Goal: Obtain resource: Download file/media

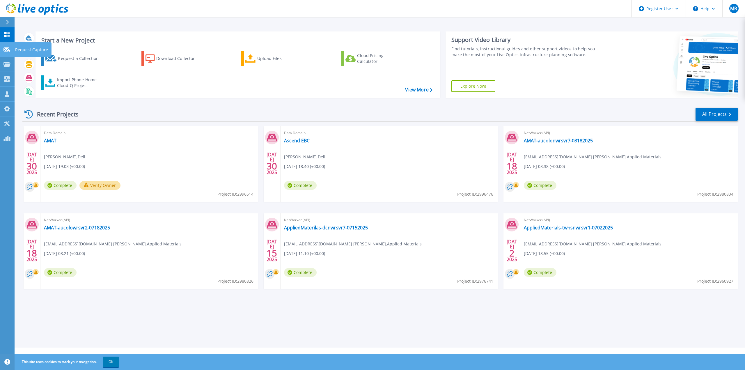
click at [4, 47] on div at bounding box center [6, 49] width 7 height 5
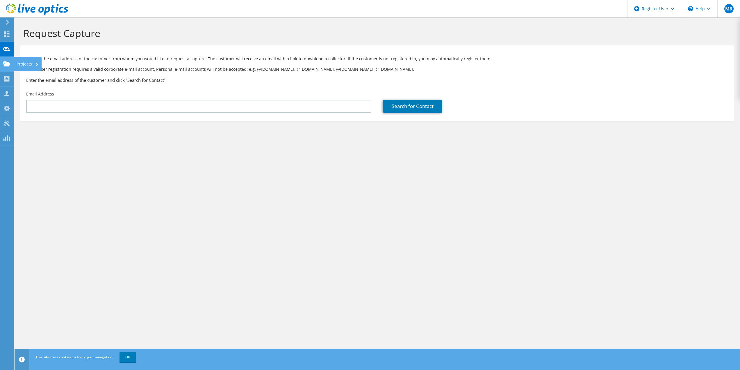
click at [6, 61] on icon at bounding box center [6, 64] width 7 height 6
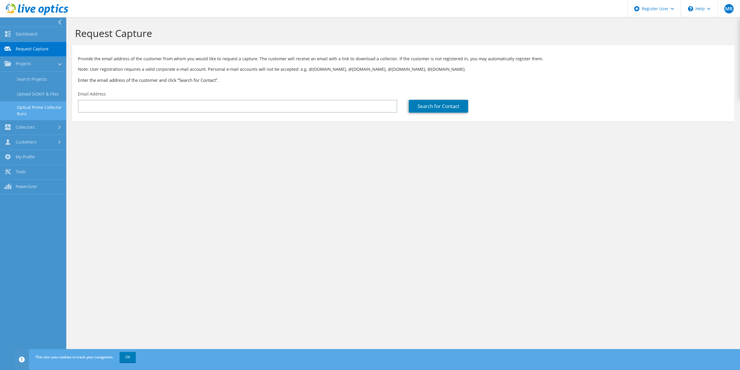
click at [51, 104] on link "Optical Prime Collector Runs" at bounding box center [33, 110] width 66 height 19
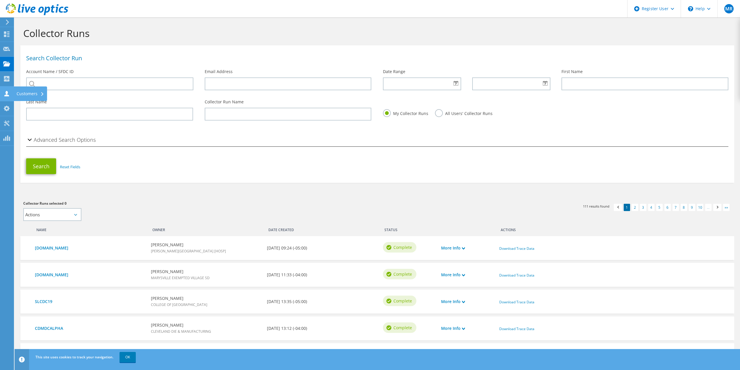
click at [7, 91] on use at bounding box center [6, 94] width 5 height 6
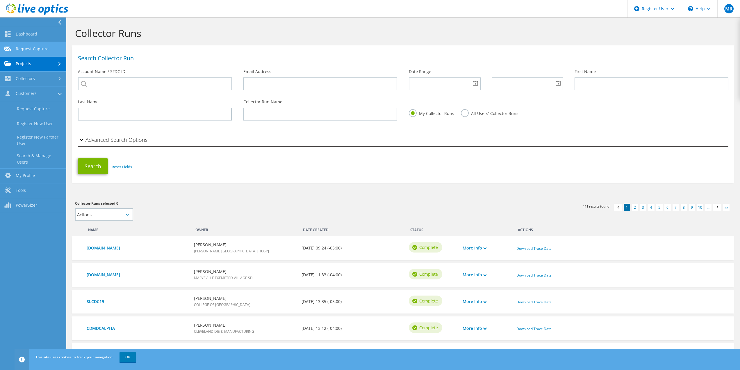
click at [28, 46] on link "Request Capture" at bounding box center [33, 49] width 66 height 15
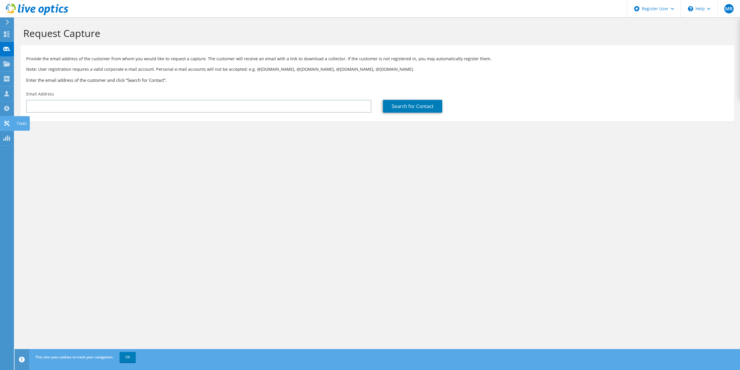
click at [8, 122] on use at bounding box center [7, 123] width 6 height 6
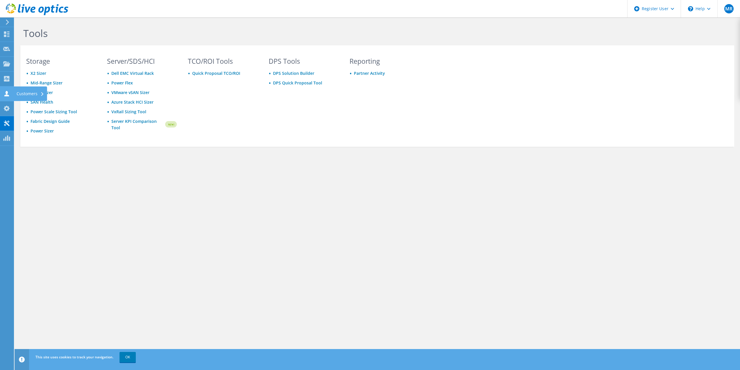
click at [5, 95] on use at bounding box center [6, 94] width 5 height 6
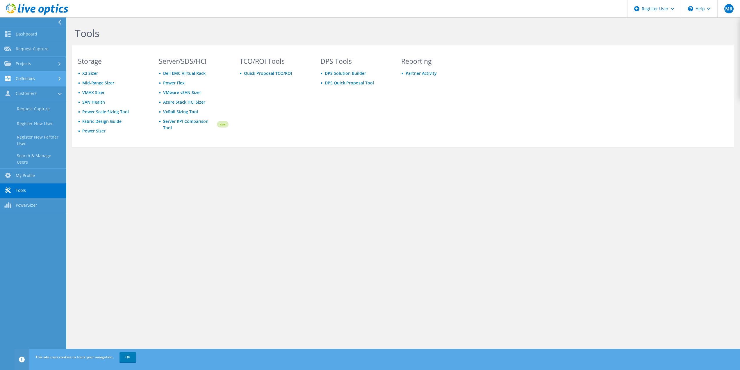
click at [18, 81] on link "Collectors" at bounding box center [33, 79] width 66 height 15
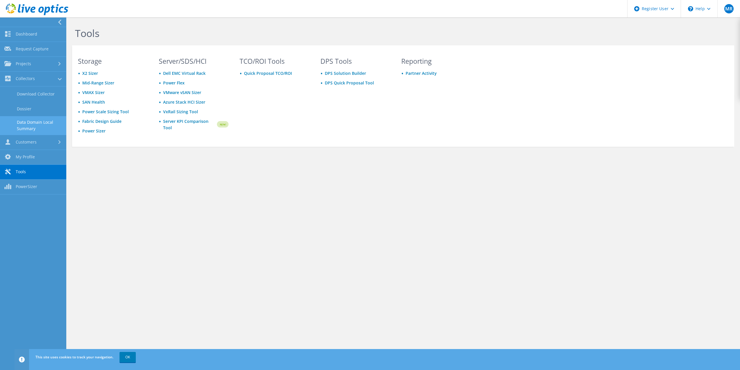
click at [29, 121] on link "Data Domain Local Summary" at bounding box center [33, 125] width 66 height 19
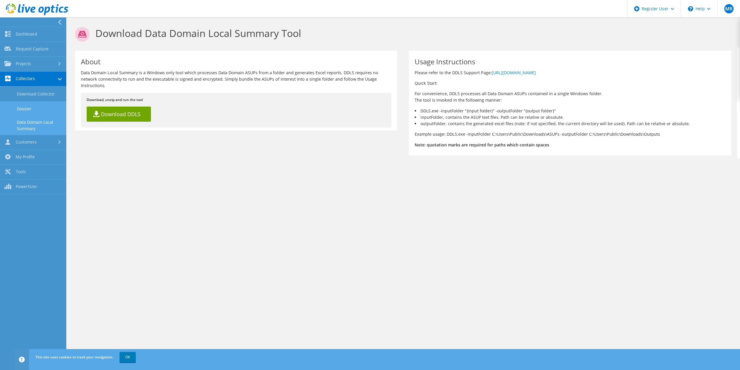
click at [33, 106] on link "Dossier" at bounding box center [33, 108] width 66 height 15
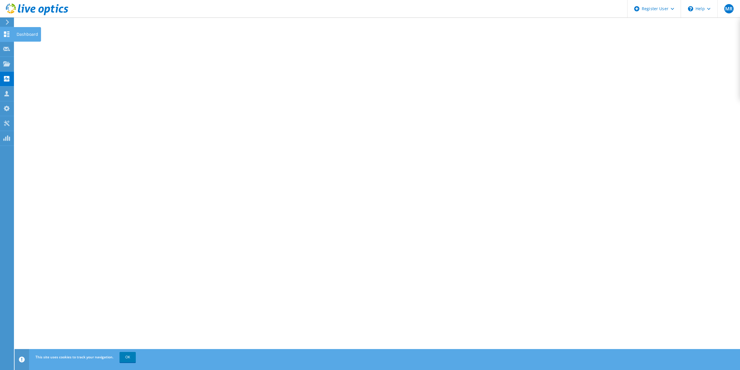
click at [6, 36] on icon at bounding box center [6, 34] width 7 height 6
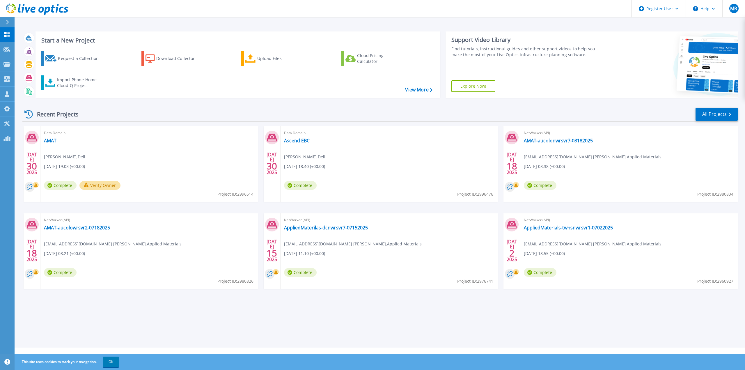
click at [289, 25] on div "Start a New Project Request a Collection Download Collector Upload Files Cloud …" at bounding box center [380, 173] width 730 height 347
click at [11, 139] on link "PowerSizer PowerSizer" at bounding box center [7, 138] width 15 height 15
click at [11, 127] on link "Tools Tools" at bounding box center [7, 123] width 15 height 15
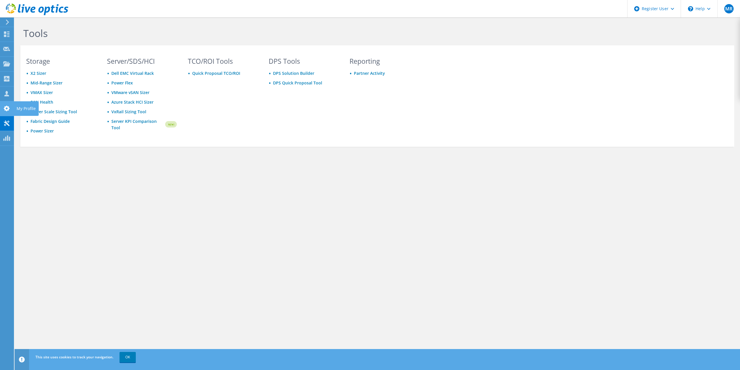
click at [9, 107] on use at bounding box center [7, 109] width 6 height 6
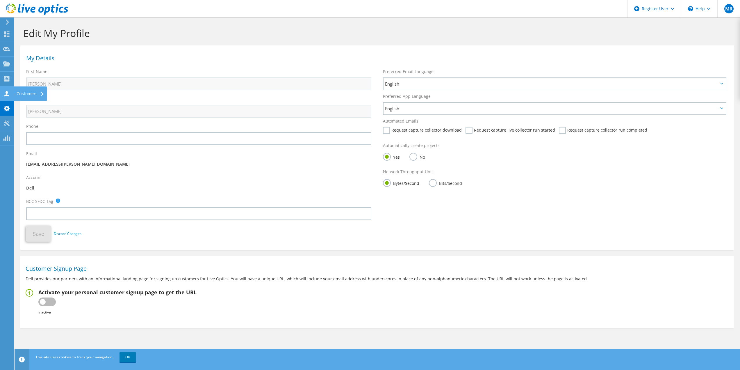
click at [9, 94] on icon at bounding box center [6, 94] width 7 height 6
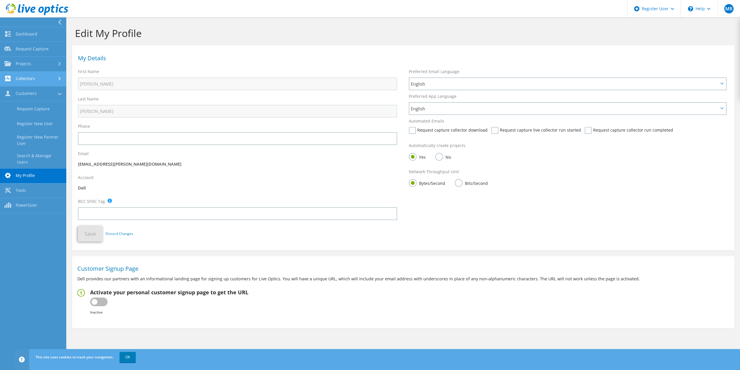
click at [37, 80] on link "Collectors" at bounding box center [33, 79] width 66 height 15
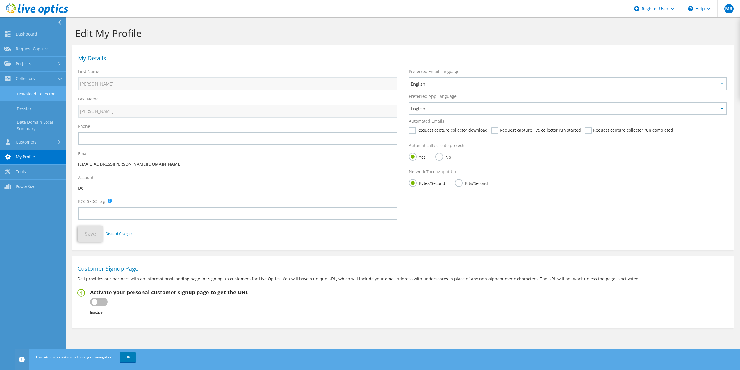
click at [39, 94] on link "Download Collector" at bounding box center [33, 93] width 66 height 15
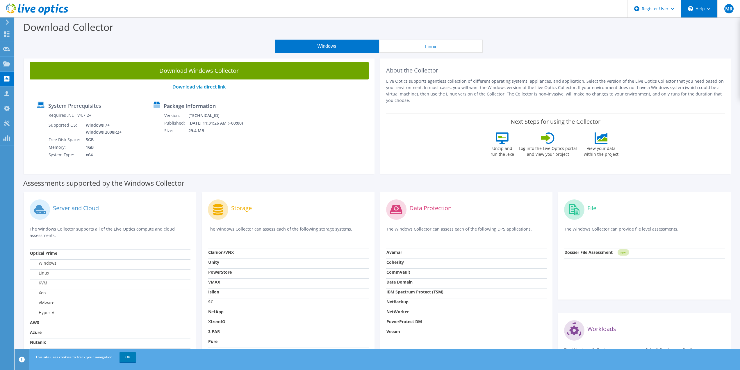
click at [697, 4] on div "\n Help" at bounding box center [699, 8] width 37 height 17
click at [670, 12] on div "Register User" at bounding box center [654, 8] width 54 height 17
click at [731, 13] on span "MR" at bounding box center [729, 8] width 9 height 9
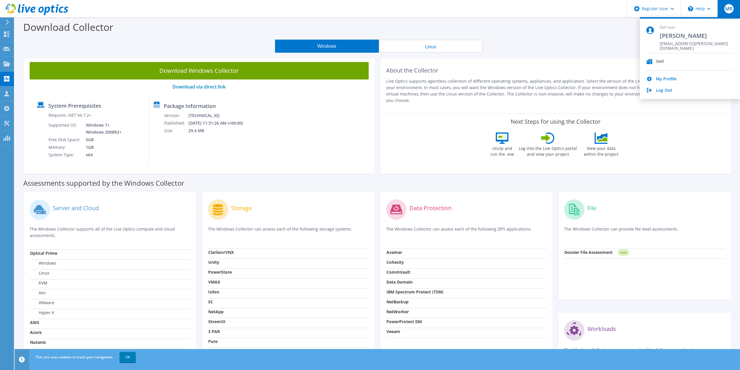
click at [578, 69] on h2 "About the Collector" at bounding box center [555, 70] width 339 height 7
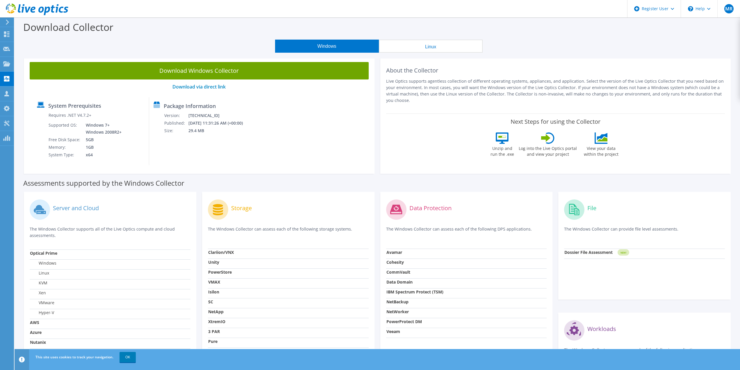
click at [6, 23] on icon at bounding box center [7, 21] width 4 height 5
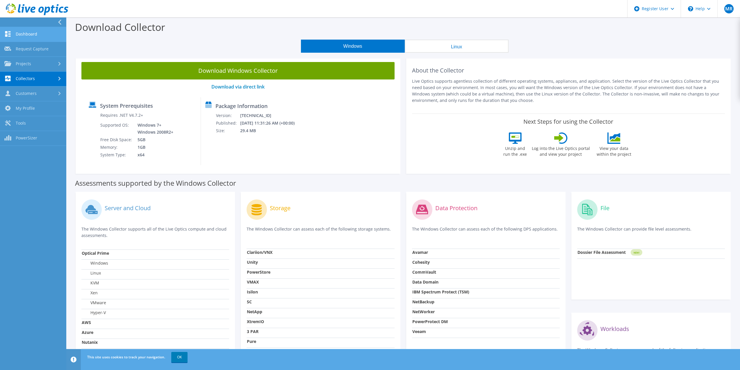
click at [24, 34] on link "Dashboard" at bounding box center [33, 34] width 66 height 15
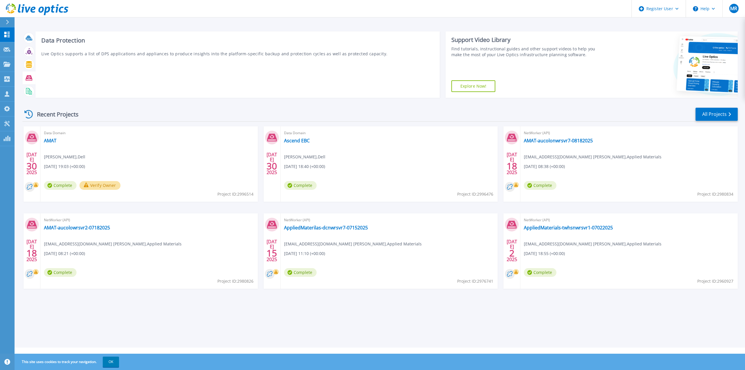
click at [29, 78] on icon at bounding box center [29, 77] width 7 height 7
click at [29, 74] on div at bounding box center [29, 78] width 10 height 10
click at [33, 76] on div at bounding box center [29, 78] width 10 height 10
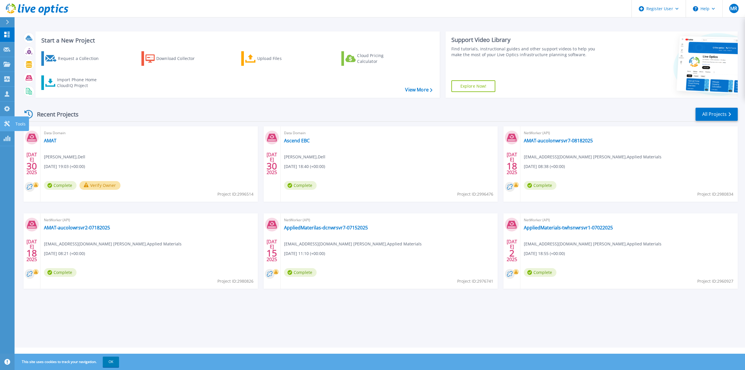
click at [4, 127] on link "Tools Tools" at bounding box center [7, 123] width 15 height 15
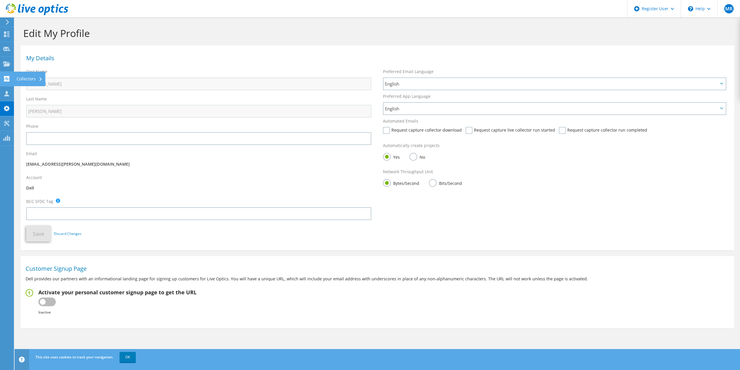
click at [4, 79] on use at bounding box center [7, 79] width 6 height 6
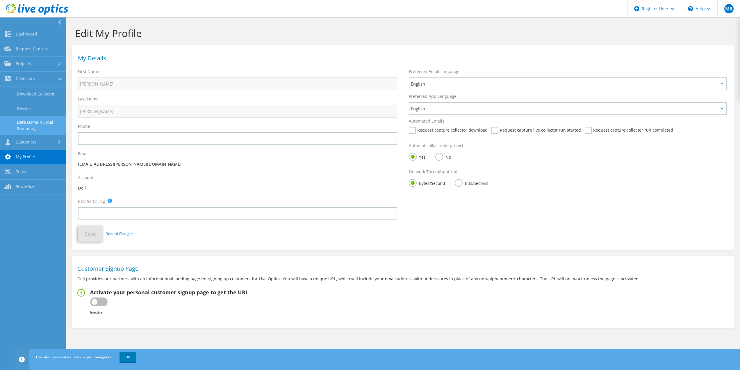
click at [47, 124] on link "Data Domain Local Summary" at bounding box center [33, 125] width 66 height 19
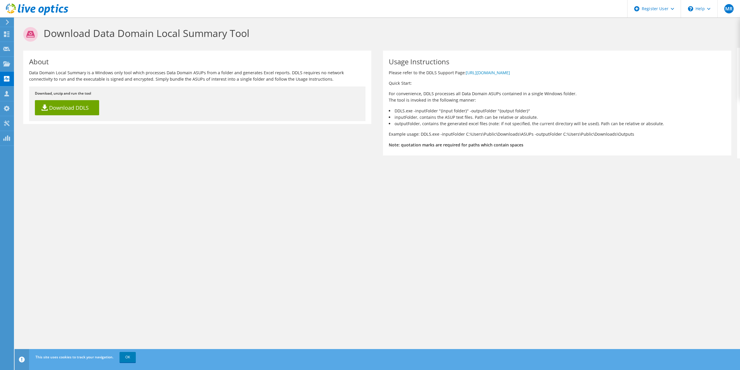
click at [12, 8] on icon at bounding box center [37, 9] width 63 height 12
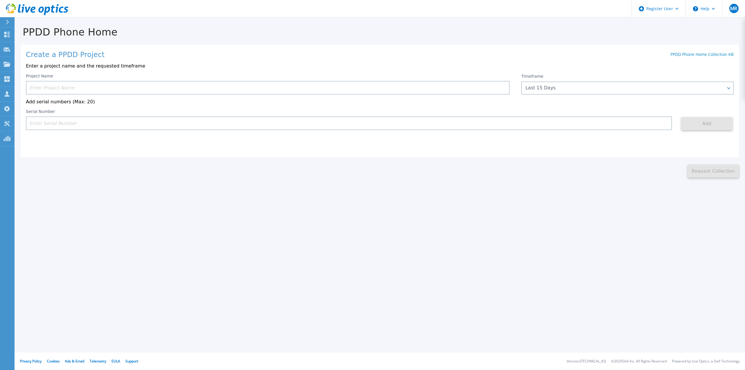
click at [75, 88] on input at bounding box center [267, 88] width 483 height 14
click at [72, 123] on input at bounding box center [349, 123] width 646 height 14
paste input "APM01210610904"
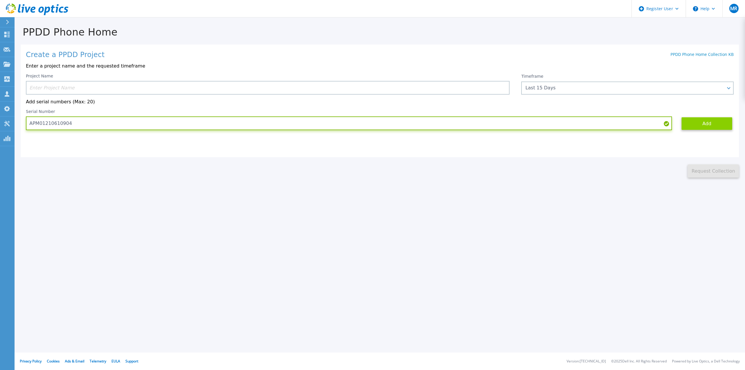
type input "APM01210610904"
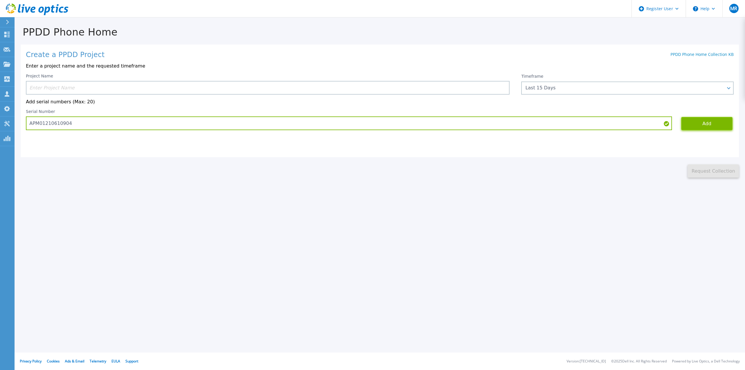
click at [700, 124] on button "Add" at bounding box center [706, 123] width 51 height 13
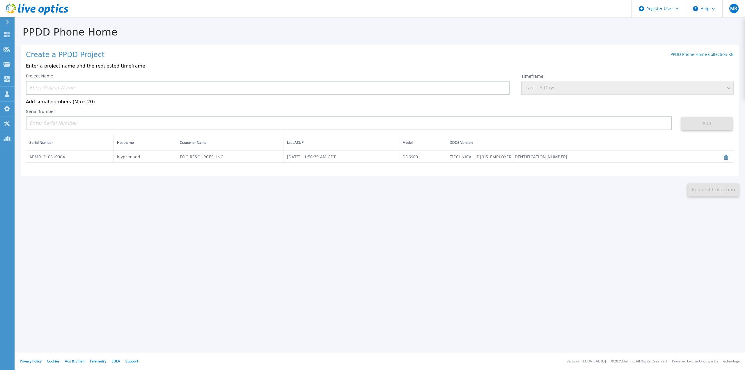
click at [131, 88] on input at bounding box center [267, 88] width 483 height 14
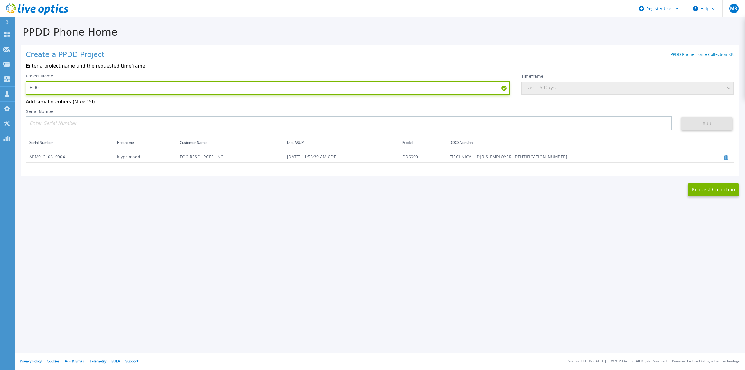
paste input "APM01210610904"
type input "EOG APM01210610904 Trending"
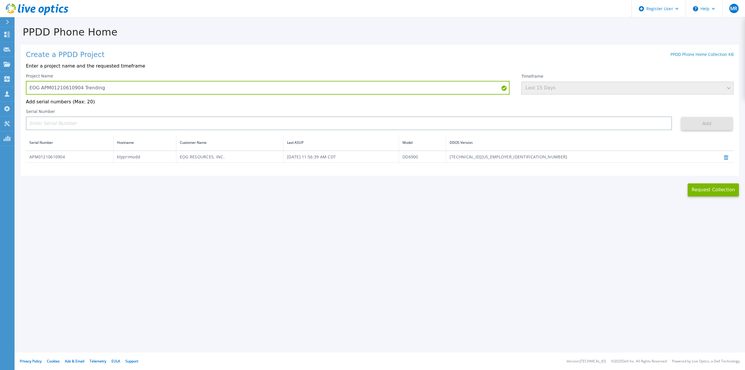
click at [613, 95] on div "Timeframe Last 15 Days" at bounding box center [627, 84] width 212 height 21
click at [604, 88] on div "Timeframe Last 15 Days" at bounding box center [627, 84] width 212 height 21
click at [656, 199] on div "PPDD Phone Home Create a PPDD Project PPDD Phone Home Collection KB Enter a pro…" at bounding box center [372, 185] width 745 height 370
click at [545, 95] on div "Timeframe Last 15 Days" at bounding box center [627, 84] width 212 height 21
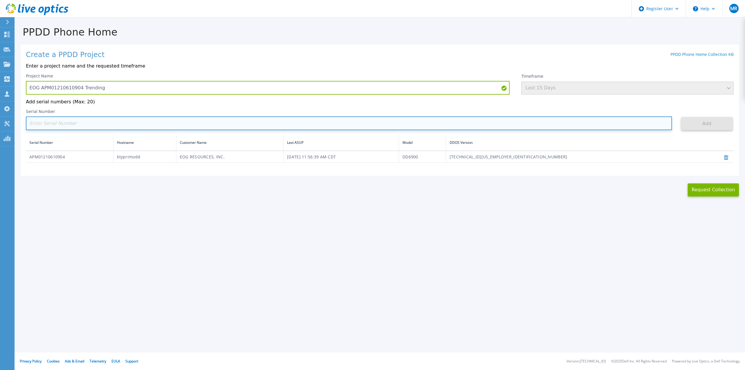
click at [156, 125] on input at bounding box center [349, 123] width 646 height 14
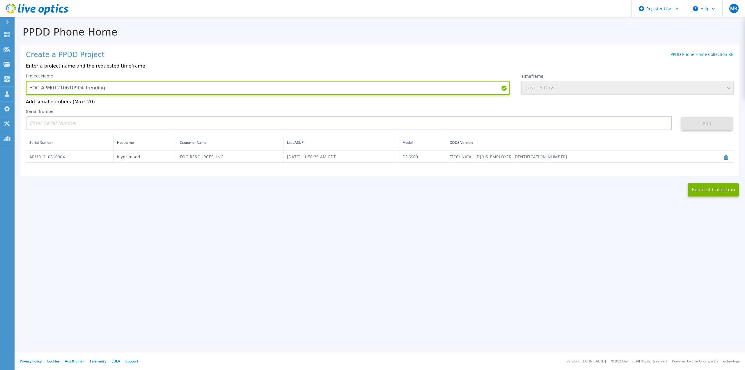
click at [160, 88] on input "EOG APM01210610904 Trending" at bounding box center [267, 88] width 483 height 14
drag, startPoint x: 120, startPoint y: 88, endPoint x: 17, endPoint y: 88, distance: 103.3
click at [17, 88] on div "PPDD Phone Home Create a PPDD Project PPDD Phone Home Collection KB Enter a pro…" at bounding box center [380, 107] width 730 height 179
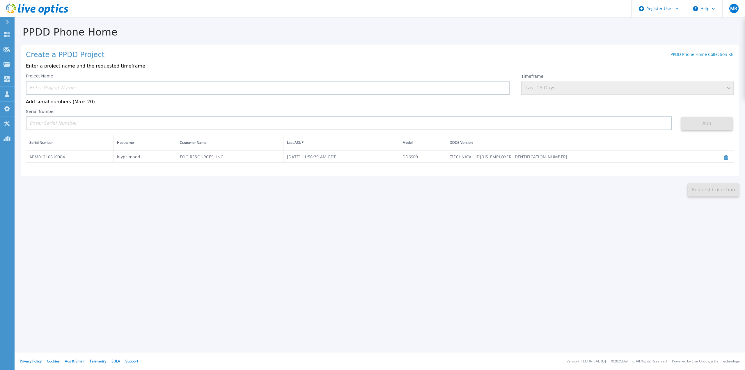
click at [602, 91] on div "Timeframe Last 15 Days" at bounding box center [627, 84] width 212 height 21
click at [633, 91] on div "Timeframe Last 15 Days" at bounding box center [627, 84] width 212 height 21
drag, startPoint x: 633, startPoint y: 91, endPoint x: 692, endPoint y: 74, distance: 61.5
click at [636, 90] on div "Timeframe Last 15 Days" at bounding box center [627, 84] width 212 height 21
click at [645, 83] on div "Timeframe Last 15 Days" at bounding box center [627, 84] width 212 height 21
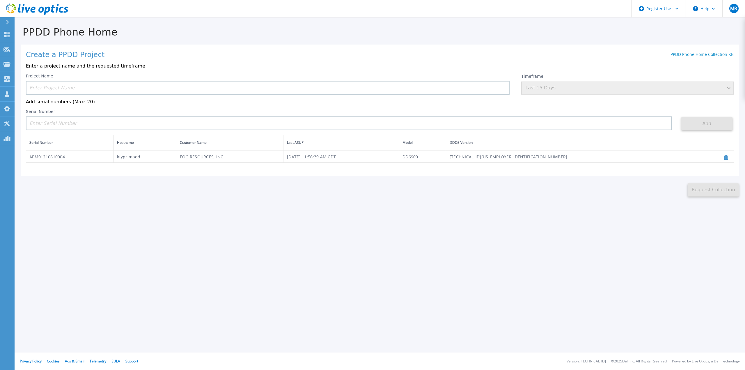
click at [725, 90] on div "Timeframe Last 15 Days" at bounding box center [627, 84] width 212 height 21
click at [728, 89] on div "Timeframe Last 15 Days" at bounding box center [627, 84] width 212 height 21
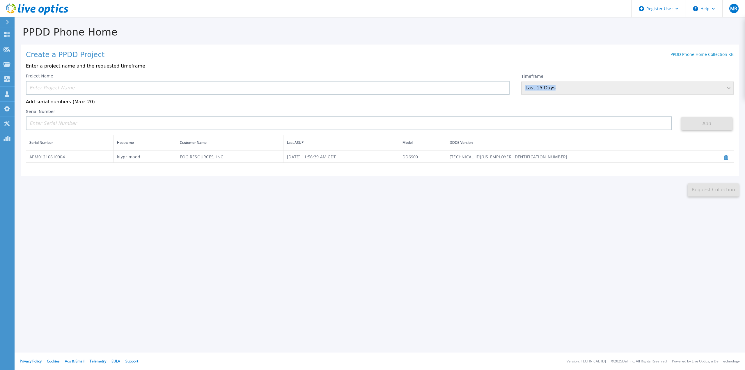
click at [728, 89] on div "Timeframe Last 15 Days" at bounding box center [627, 84] width 212 height 21
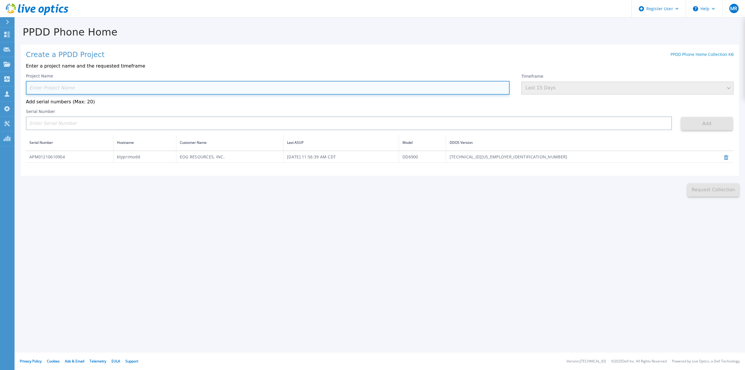
click at [124, 84] on input at bounding box center [267, 88] width 483 height 14
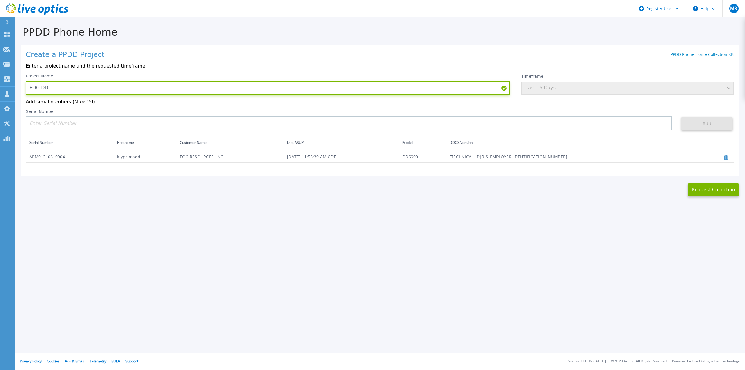
type input "EOG DD"
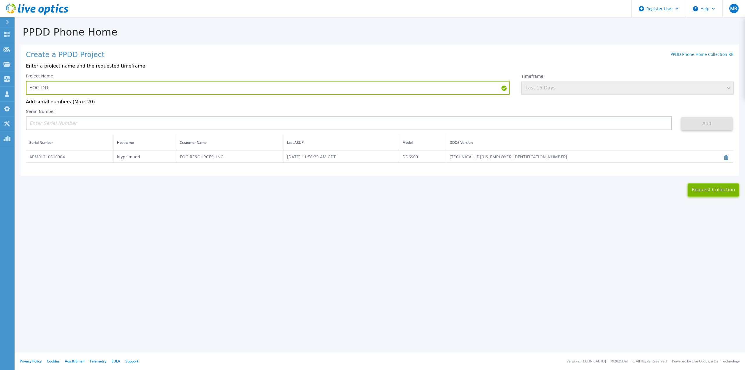
click at [716, 191] on button "Request Collection" at bounding box center [712, 189] width 51 height 13
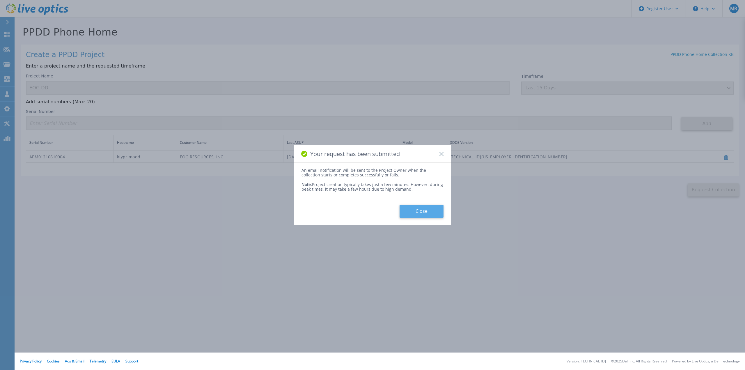
click at [418, 209] on button "Close" at bounding box center [421, 210] width 44 height 13
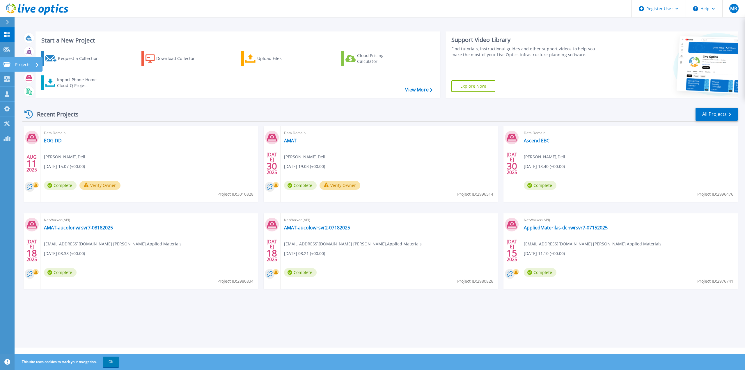
click at [7, 62] on icon at bounding box center [6, 64] width 7 height 5
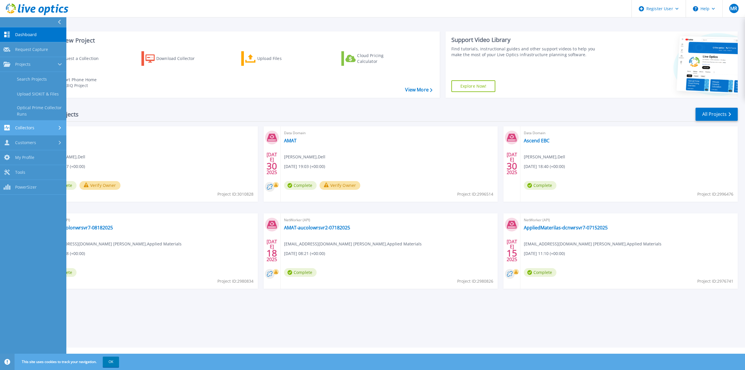
click at [32, 133] on link "Collectors Collectors" at bounding box center [33, 127] width 66 height 15
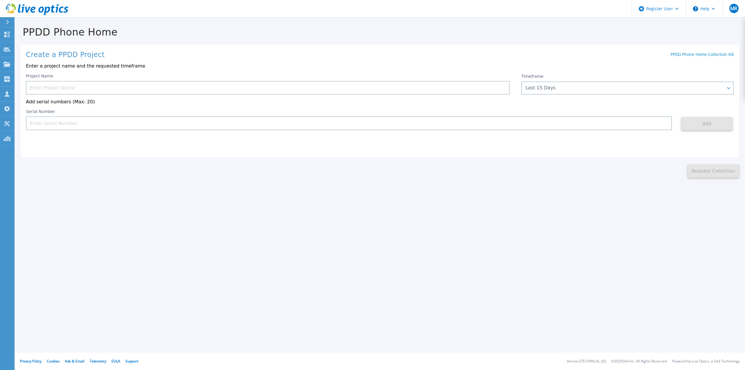
click at [339, 153] on div "Create a PPDD Project PPDD Phone Home Collection KB Enter a project name and th…" at bounding box center [380, 101] width 718 height 113
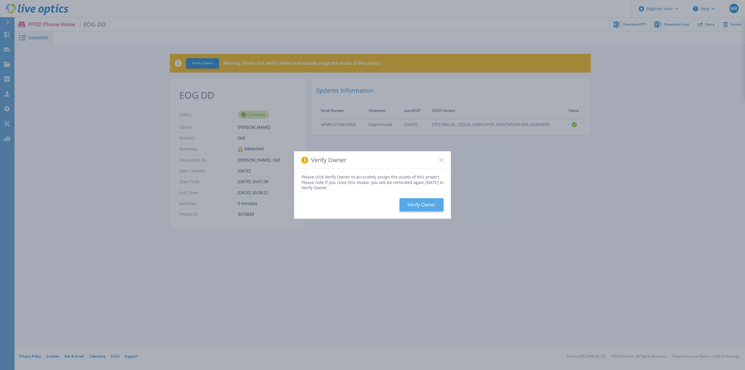
click at [430, 199] on button "Verify Owner" at bounding box center [421, 204] width 44 height 13
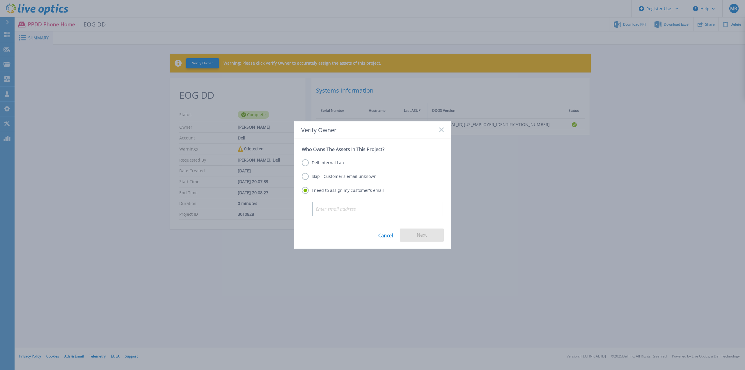
click at [329, 164] on label "Dell Internal Lab" at bounding box center [323, 162] width 42 height 7
click at [0, 0] on input "Dell Internal Lab" at bounding box center [0, 0] width 0 height 0
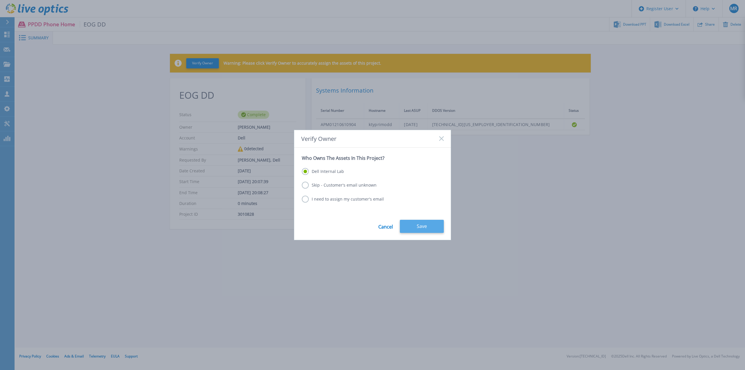
click at [403, 225] on button "Save" at bounding box center [422, 226] width 44 height 13
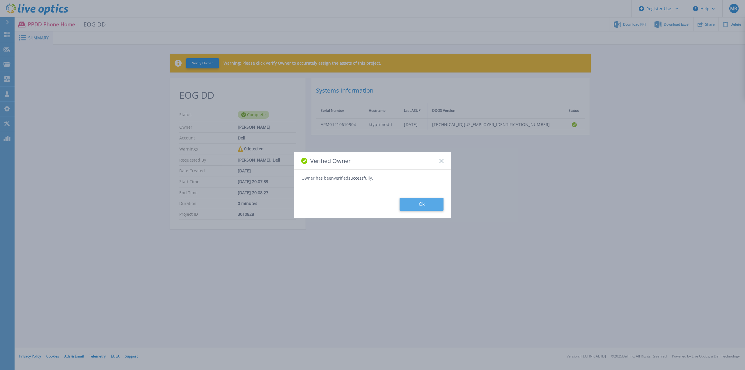
click at [421, 203] on button "Ok" at bounding box center [421, 203] width 44 height 13
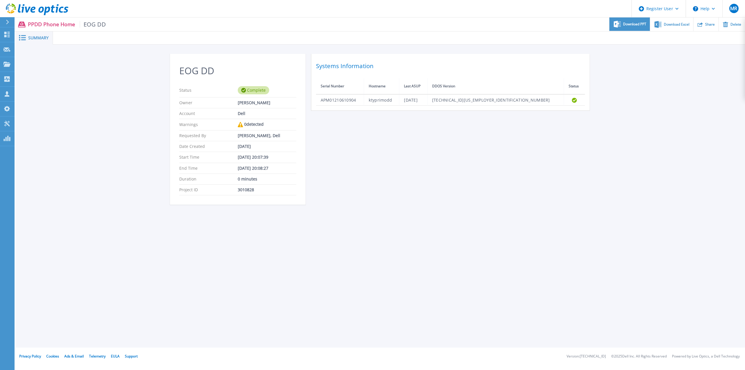
click at [644, 28] on div "Download PPT" at bounding box center [629, 24] width 40 height 14
click at [664, 25] on span "Download Excel" at bounding box center [676, 23] width 26 height 3
